Goal: Book appointment/travel/reservation

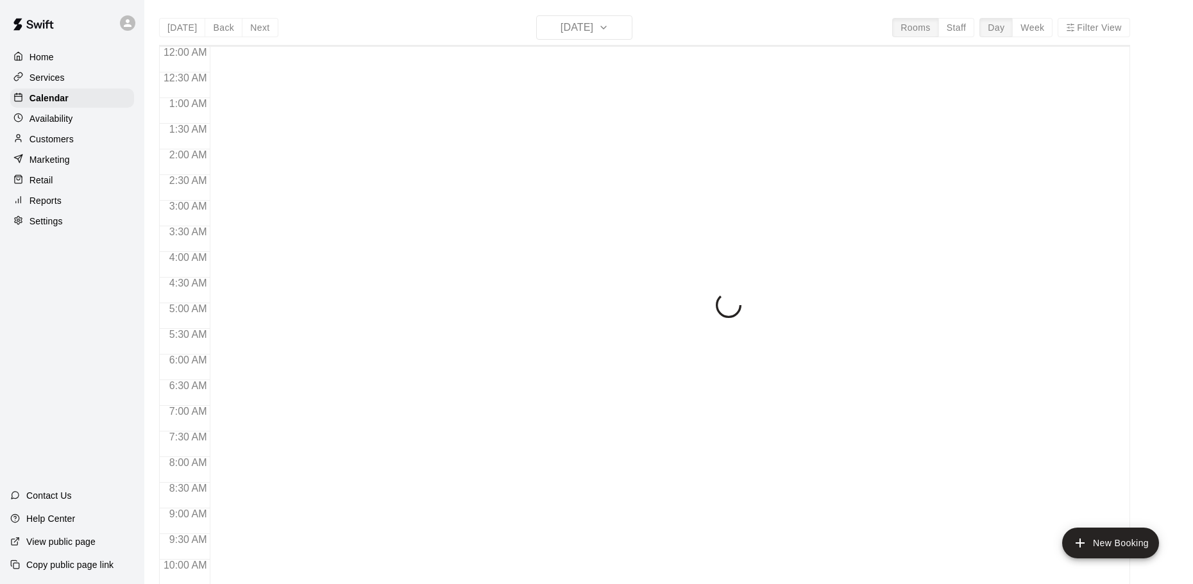
scroll to position [510, 0]
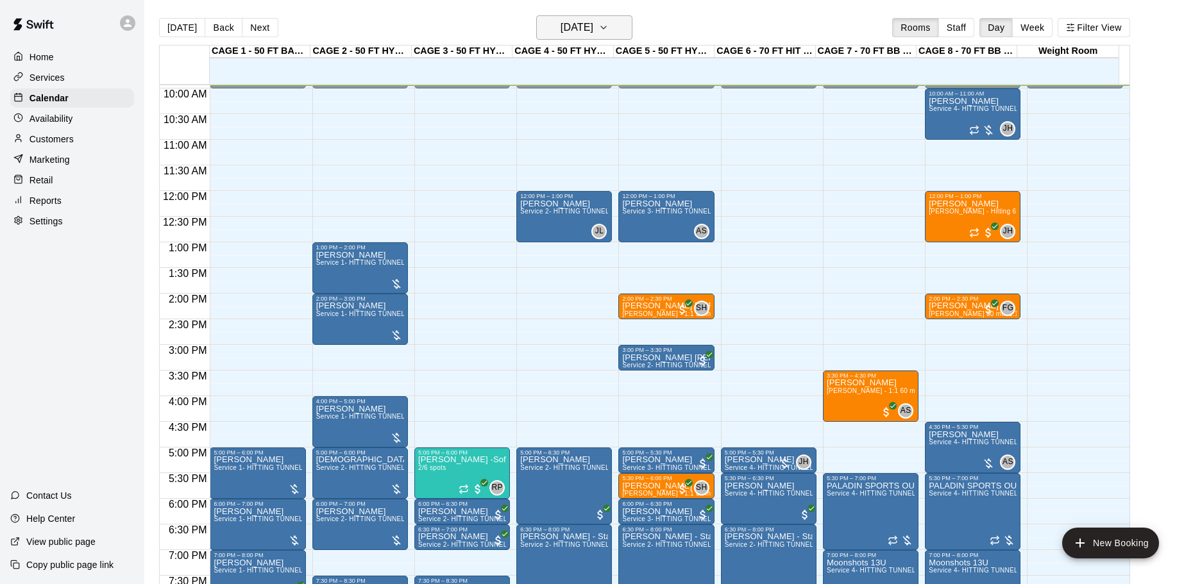
click at [567, 21] on h6 "[DATE]" at bounding box center [576, 28] width 33 height 18
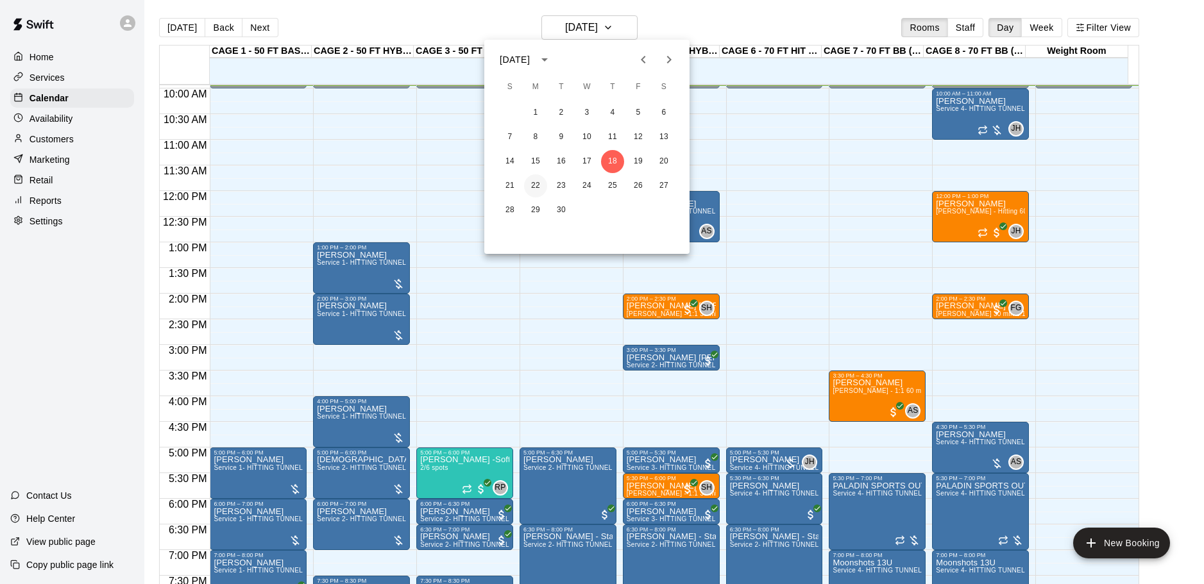
click at [532, 190] on button "22" at bounding box center [535, 185] width 23 height 23
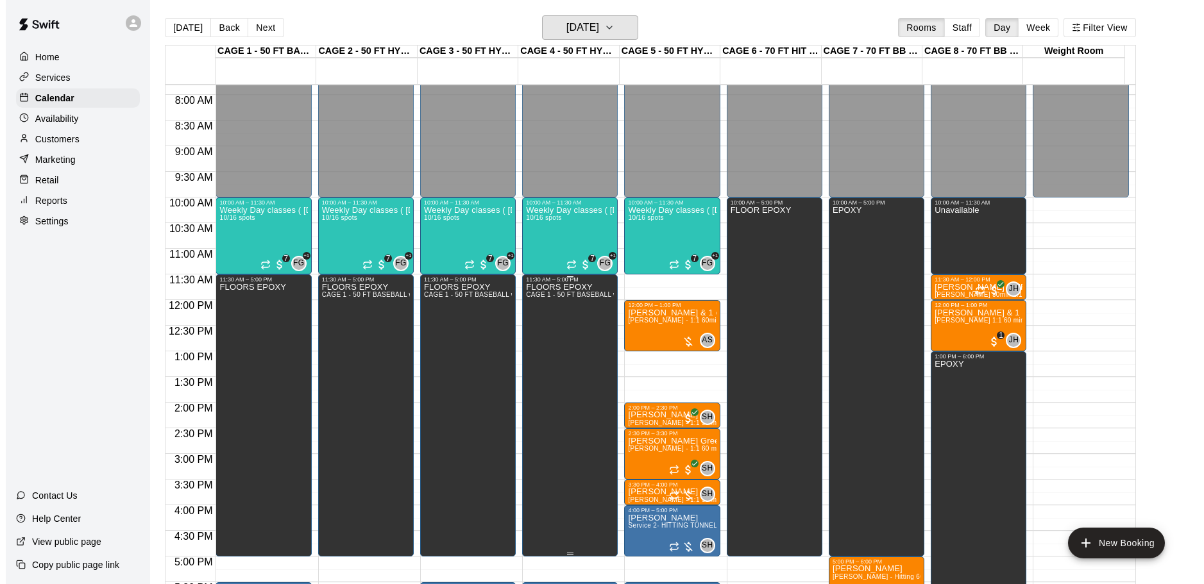
scroll to position [382, 0]
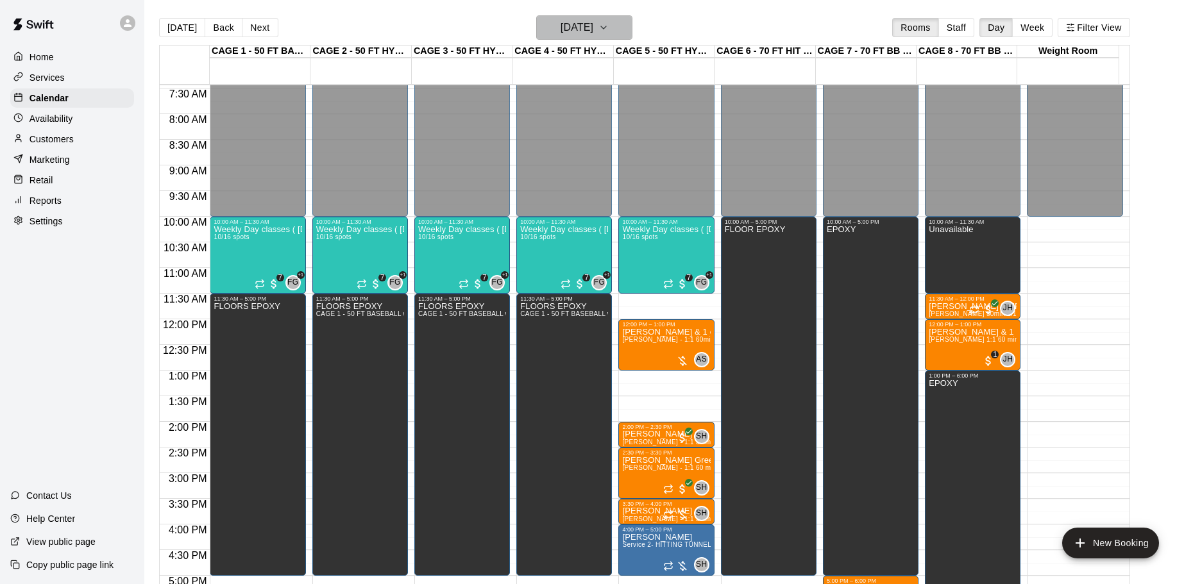
click at [573, 35] on h6 "[DATE]" at bounding box center [576, 28] width 33 height 18
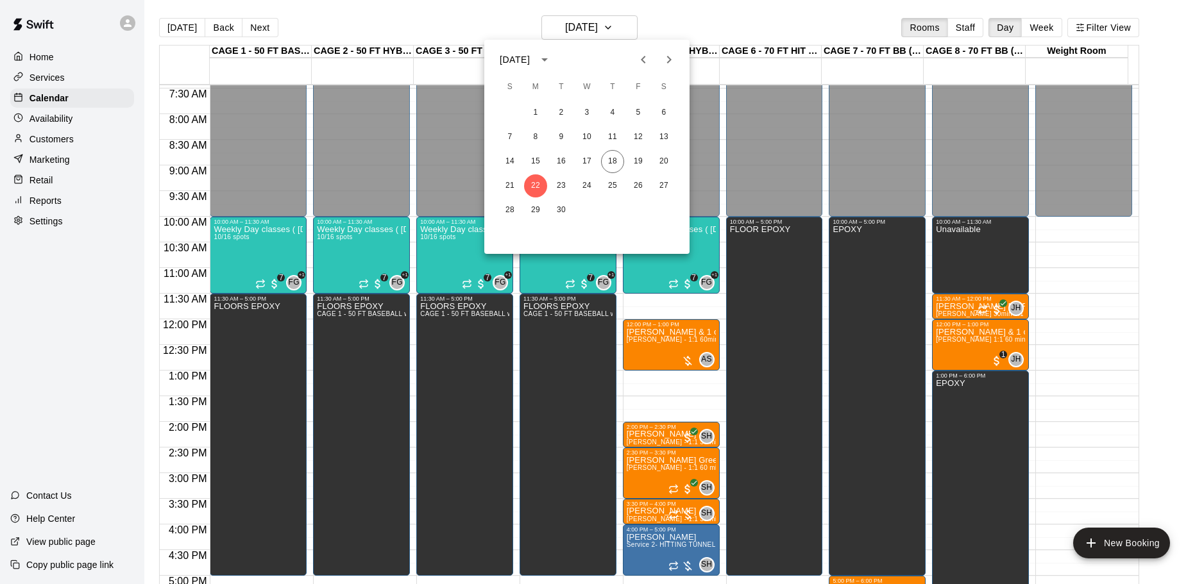
click at [789, 11] on div at bounding box center [602, 292] width 1204 height 584
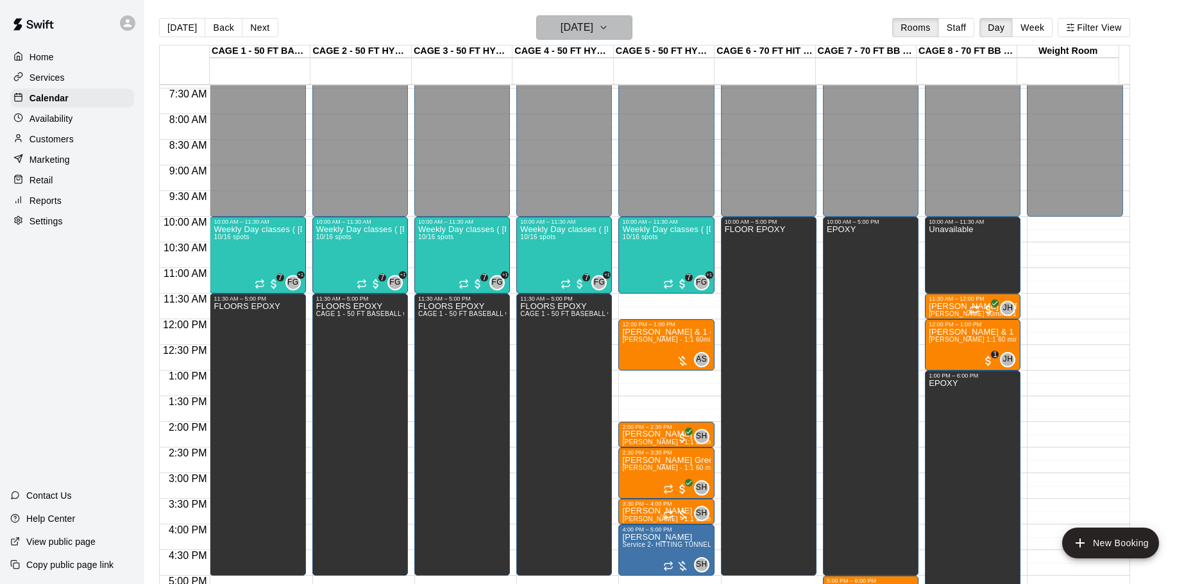
click at [578, 24] on h6 "[DATE]" at bounding box center [576, 28] width 33 height 18
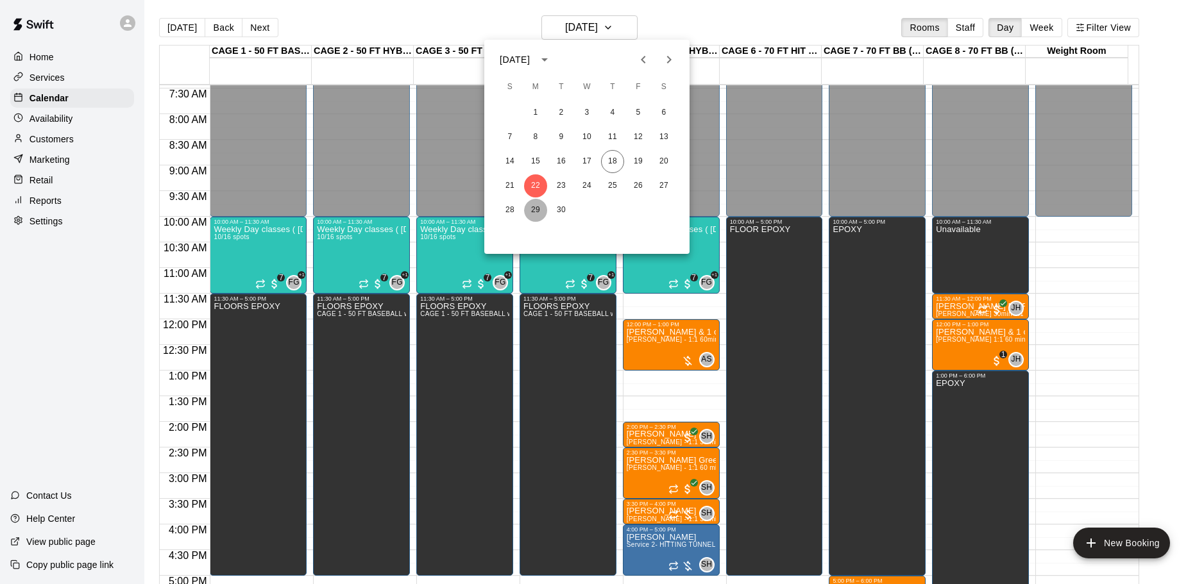
click at [537, 213] on button "29" at bounding box center [535, 210] width 23 height 23
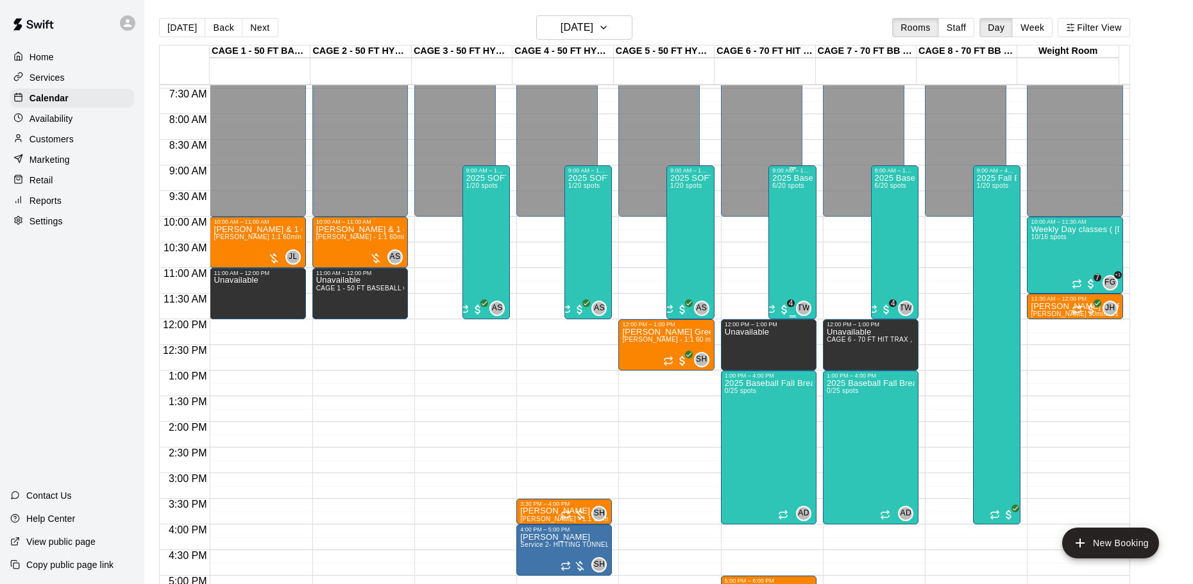
click at [793, 228] on div "2025 Baseball Fall Break camp ( full or half day options ) 6/20 spots" at bounding box center [792, 466] width 40 height 584
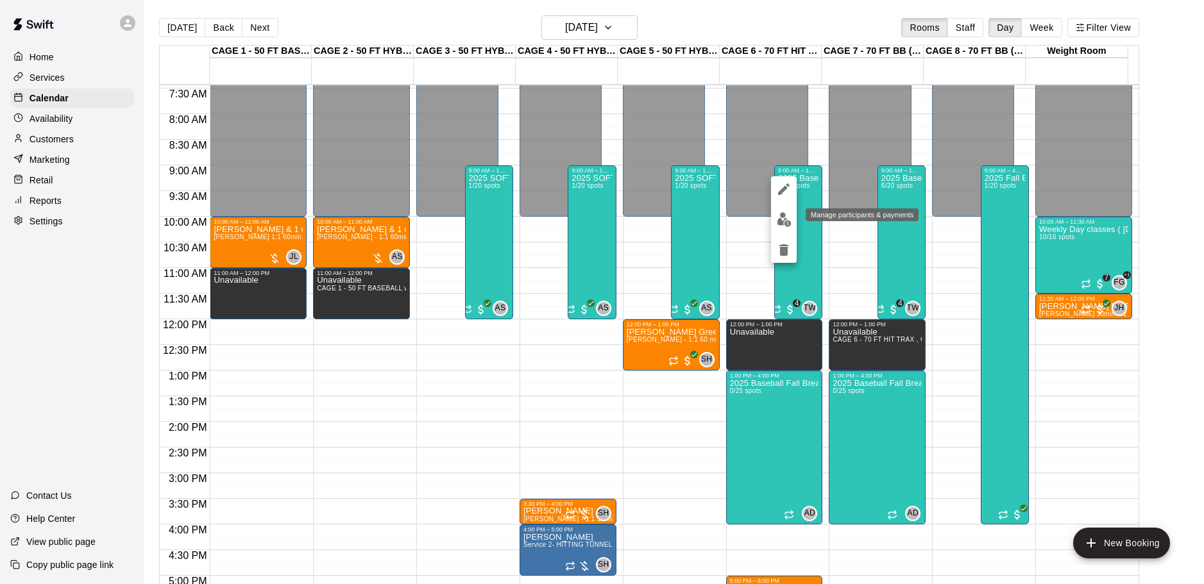
click at [782, 221] on img "edit" at bounding box center [784, 219] width 15 height 15
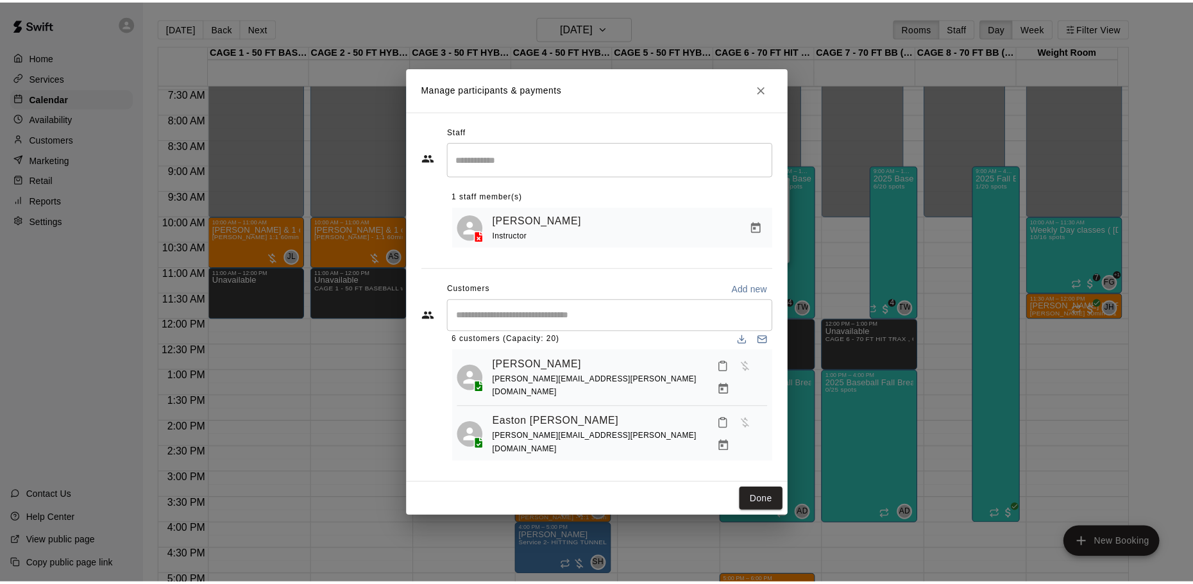
scroll to position [0, 0]
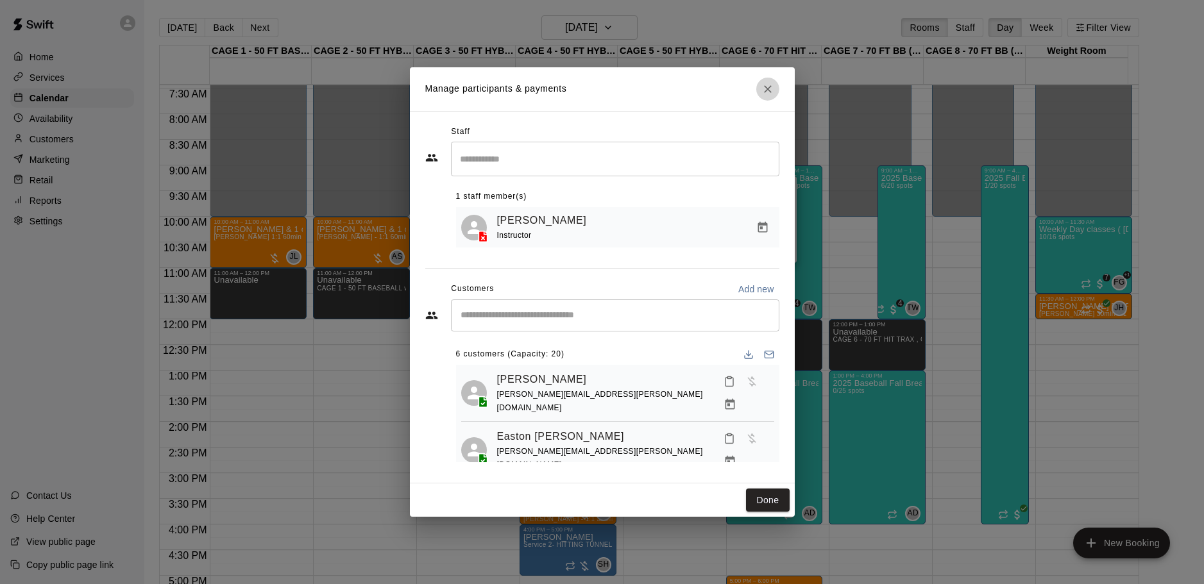
click at [769, 85] on icon "Close" at bounding box center [768, 89] width 8 height 8
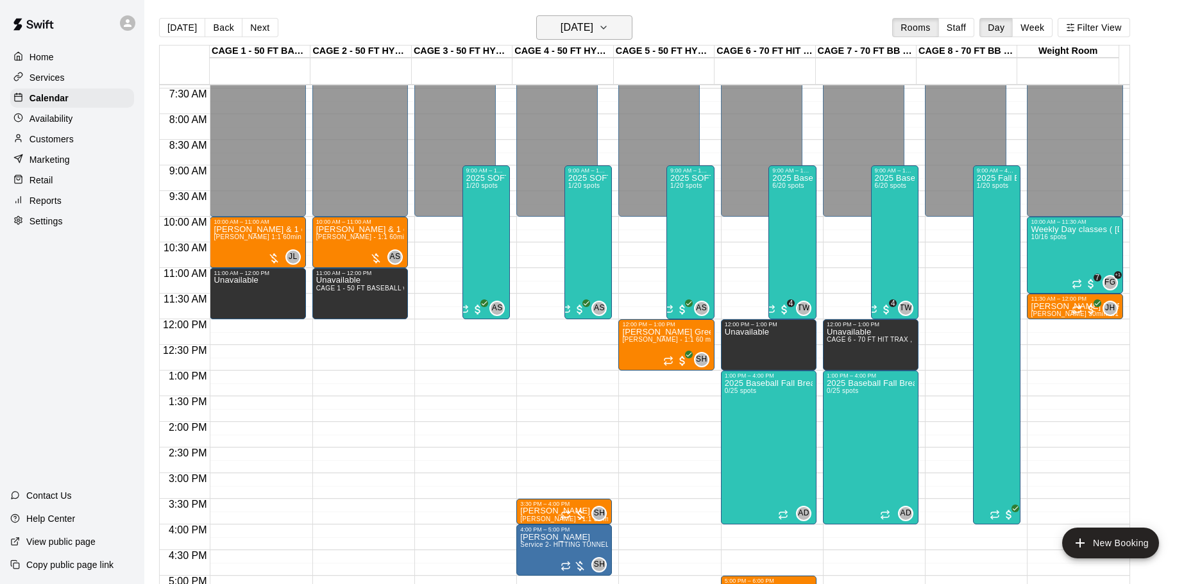
click at [593, 26] on h6 "[DATE]" at bounding box center [576, 28] width 33 height 18
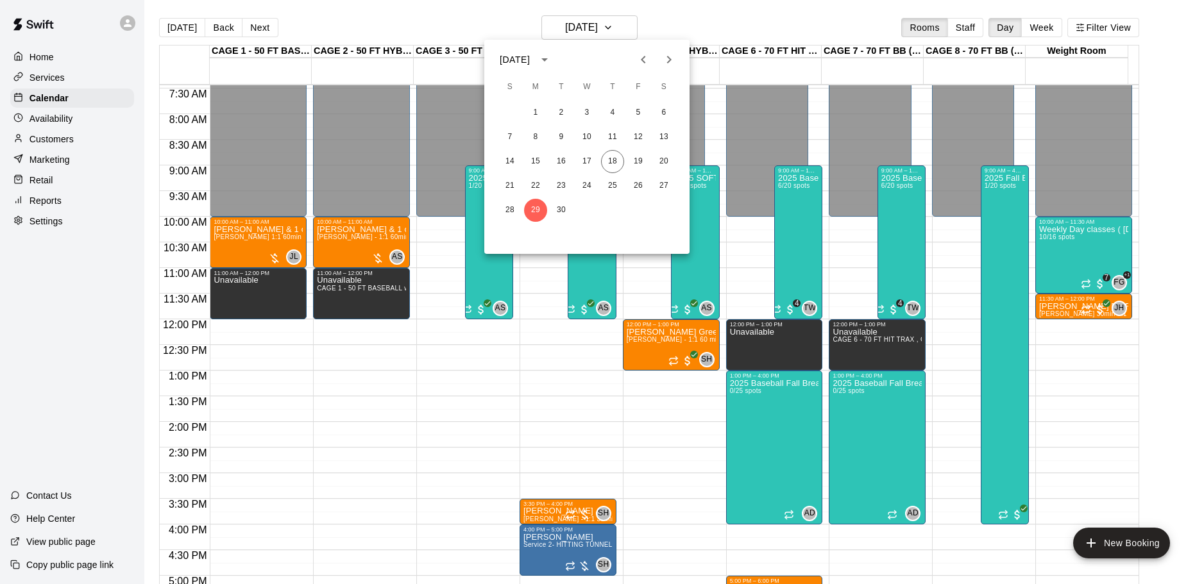
click at [664, 59] on icon "Next month" at bounding box center [668, 59] width 15 height 15
click at [535, 143] on button "6" at bounding box center [535, 137] width 23 height 23
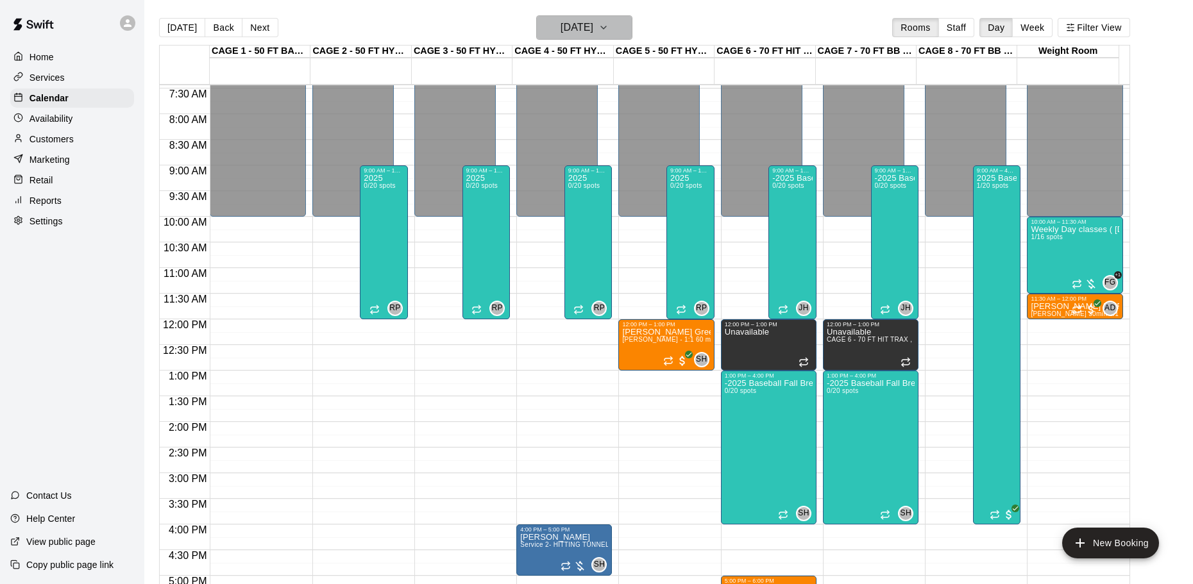
click at [568, 32] on h6 "[DATE]" at bounding box center [576, 28] width 33 height 18
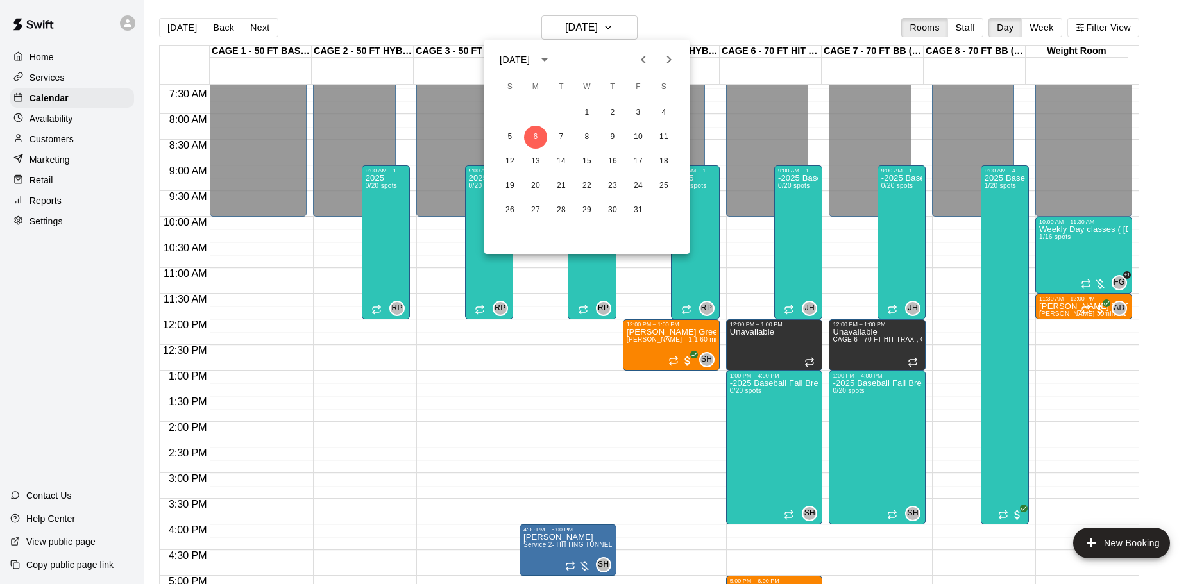
click at [640, 64] on icon "Previous month" at bounding box center [642, 59] width 15 height 15
click at [664, 63] on icon "Next month" at bounding box center [668, 59] width 15 height 15
click at [541, 160] on button "13" at bounding box center [535, 161] width 23 height 23
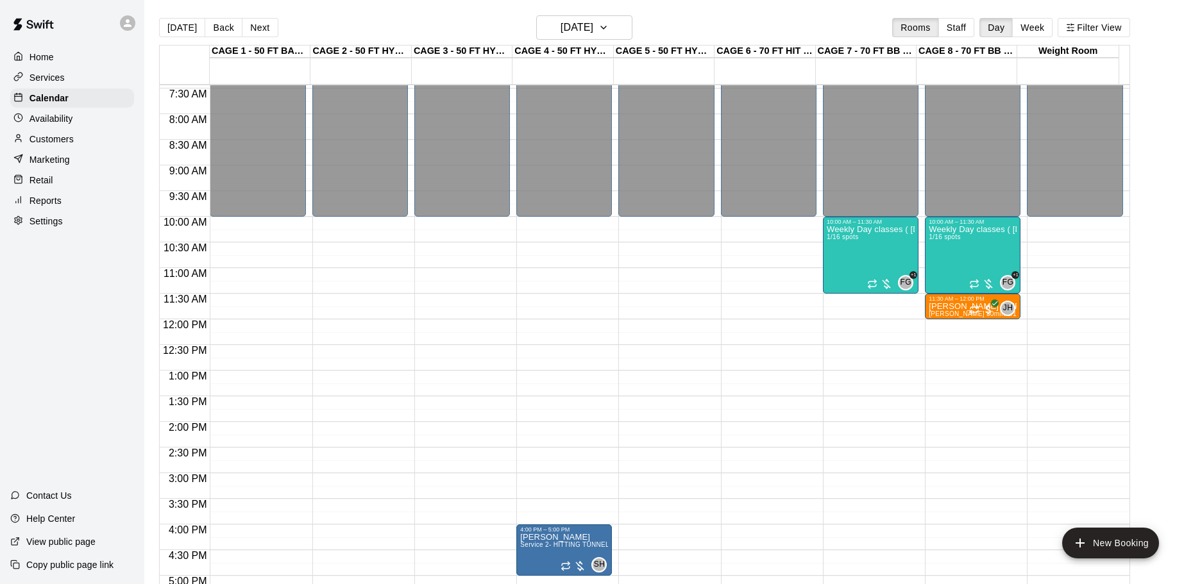
click at [691, 17] on div "[DATE] Back [DATE][DATE] Rooms Staff Day Week Filter View" at bounding box center [644, 29] width 971 height 29
